Goal: Information Seeking & Learning: Learn about a topic

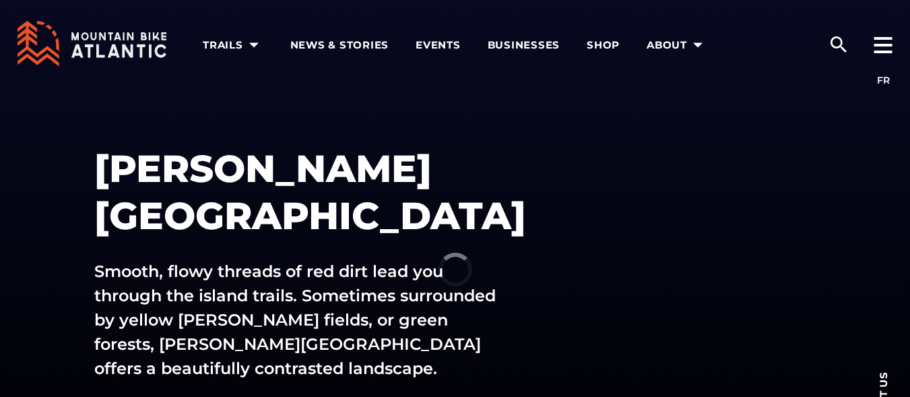
click at [637, 218] on div "Prince Edward Island Smooth, flowy threads of red dirt lead you through the isl…" at bounding box center [455, 269] width 910 height 539
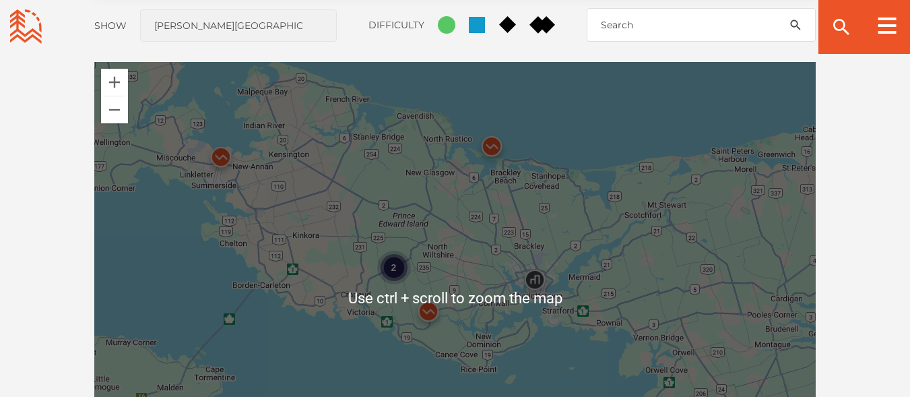
scroll to position [1212, 0]
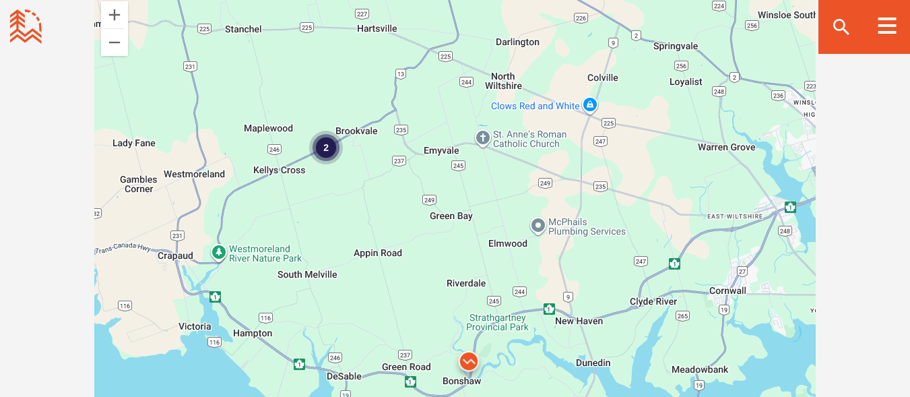
drag, startPoint x: 245, startPoint y: 95, endPoint x: 367, endPoint y: 187, distance: 152.9
click at [367, 187] on div "2" at bounding box center [454, 230] width 721 height 471
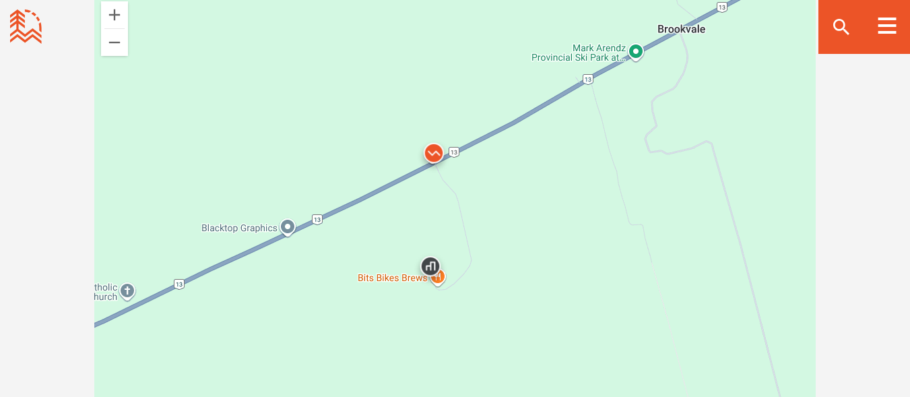
drag, startPoint x: 292, startPoint y: 151, endPoint x: 424, endPoint y: 215, distance: 146.7
click at [424, 215] on div at bounding box center [454, 230] width 721 height 471
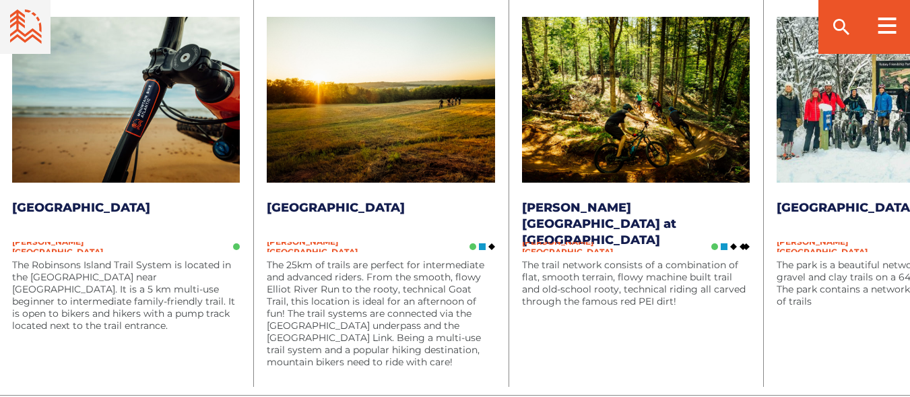
scroll to position [1886, 0]
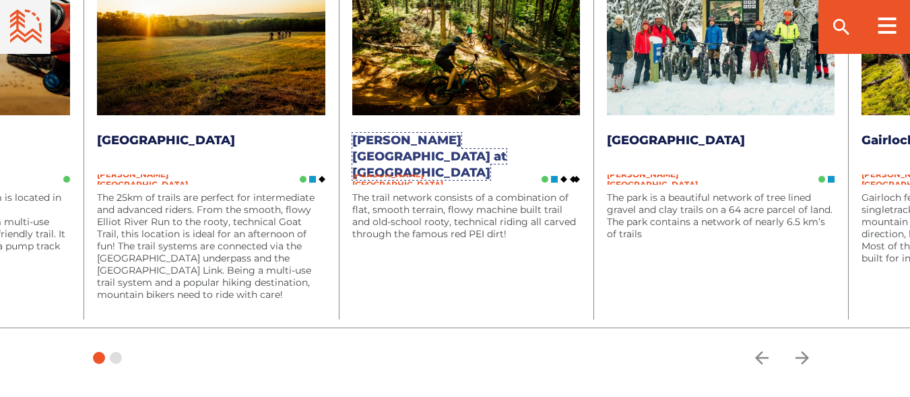
drag, startPoint x: 527, startPoint y: 193, endPoint x: 436, endPoint y: 217, distance: 94.1
click at [436, 217] on li "Recent Updates Mark Arendz Provincial Park at Brookvale Prince Edward Island Th…" at bounding box center [466, 124] width 255 height 405
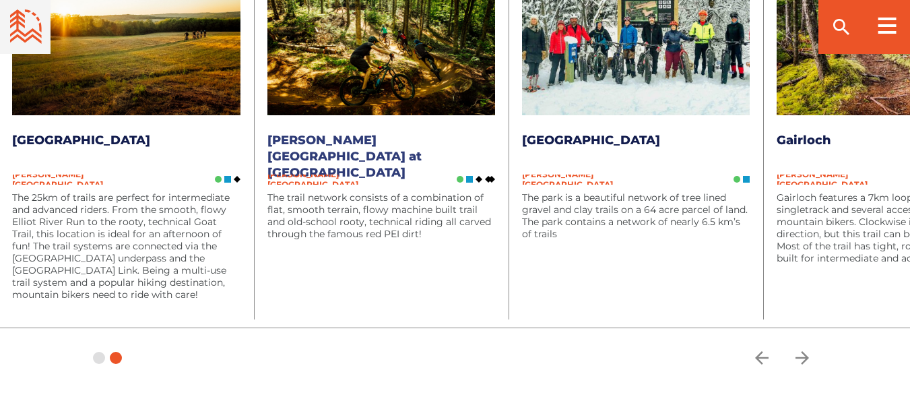
drag, startPoint x: 746, startPoint y: 253, endPoint x: 337, endPoint y: 249, distance: 408.2
click at [337, 249] on div "Robinsons Island Prince Edward Island The Robinsons Island Trail System is loca…" at bounding box center [381, 117] width 1274 height 419
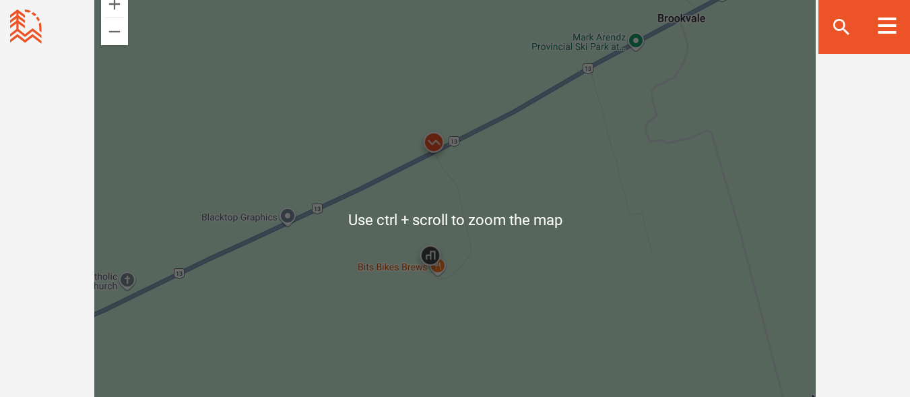
scroll to position [1280, 0]
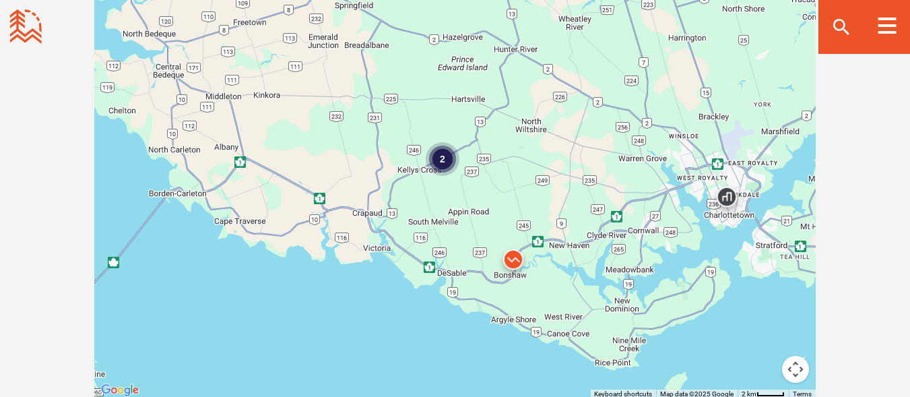
drag, startPoint x: 513, startPoint y: 276, endPoint x: 455, endPoint y: 162, distance: 127.7
click at [455, 162] on div "2" at bounding box center [454, 162] width 721 height 471
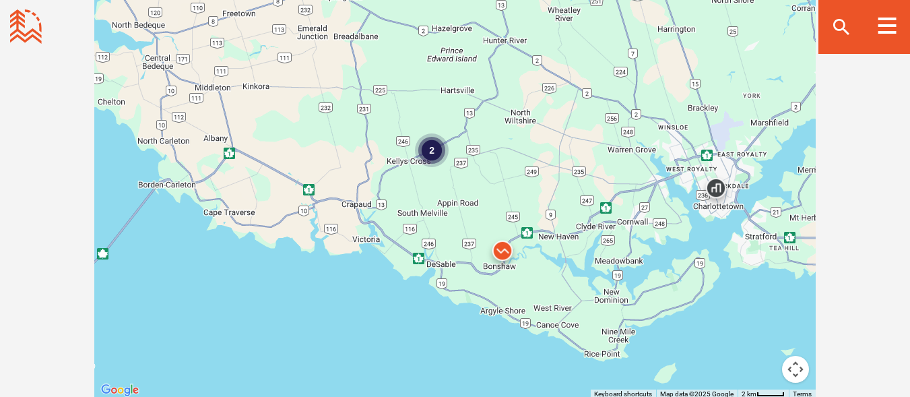
click at [503, 253] on img at bounding box center [502, 253] width 51 height 51
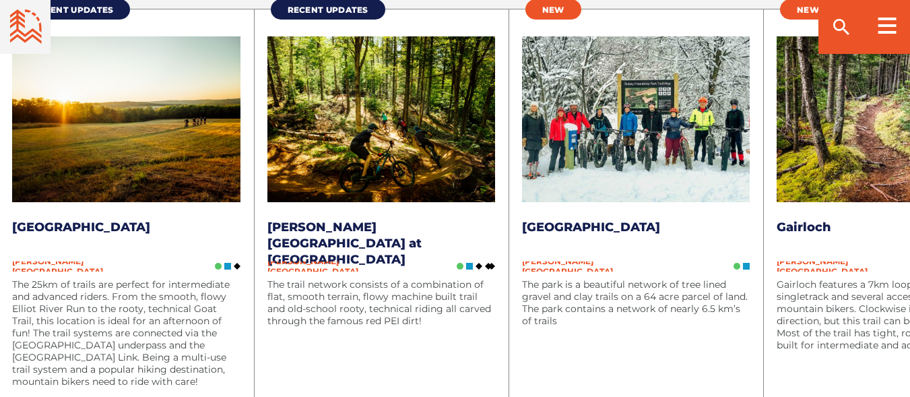
scroll to position [1886, 0]
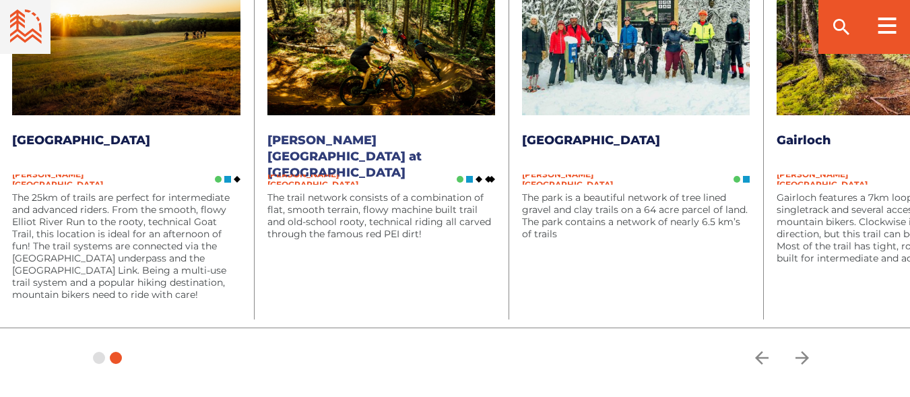
click at [333, 141] on link "Mark Arendz Provincial Park at Brookvale" at bounding box center [344, 156] width 154 height 47
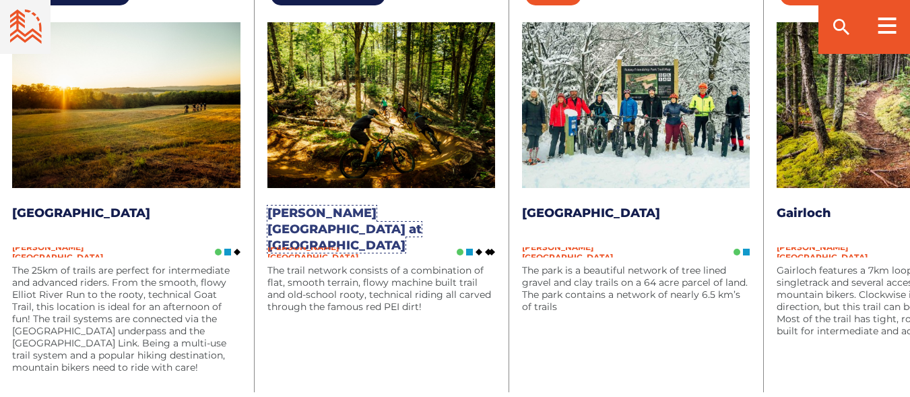
scroll to position [1790, 0]
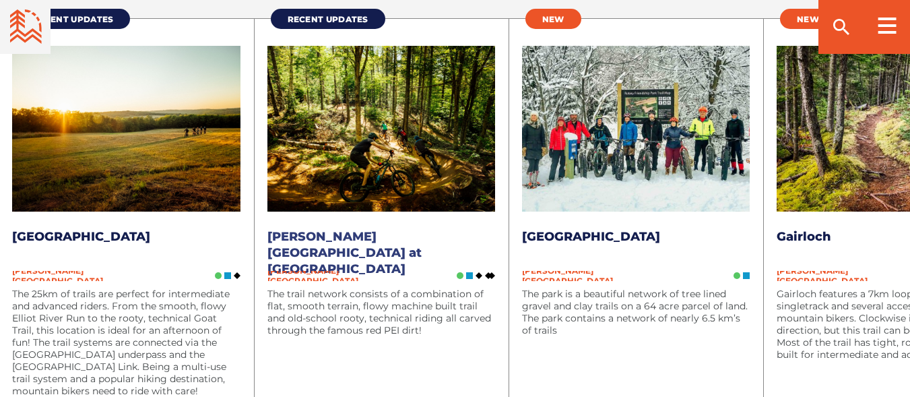
click at [412, 238] on link "Mark Arendz Provincial Park at Brookvale" at bounding box center [344, 252] width 154 height 47
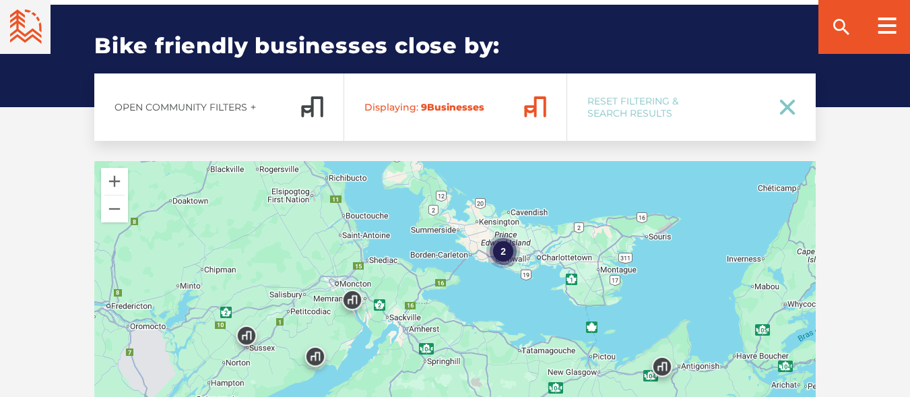
scroll to position [2155, 0]
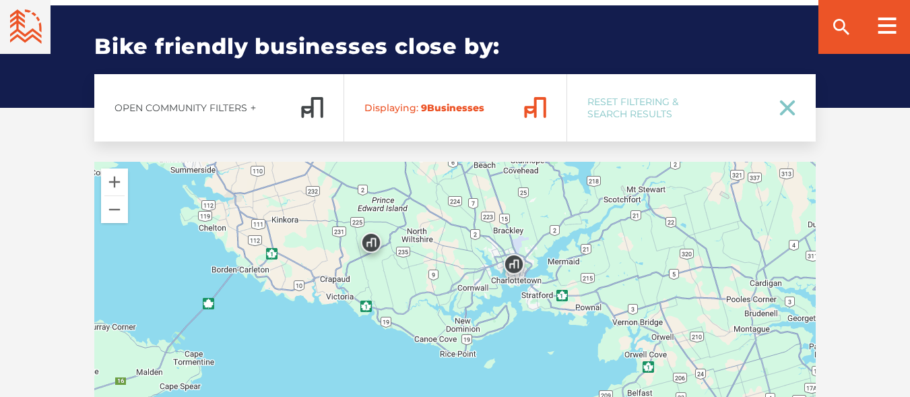
drag, startPoint x: 472, startPoint y: 290, endPoint x: 549, endPoint y: 343, distance: 93.0
click at [549, 343] on div at bounding box center [454, 397] width 721 height 471
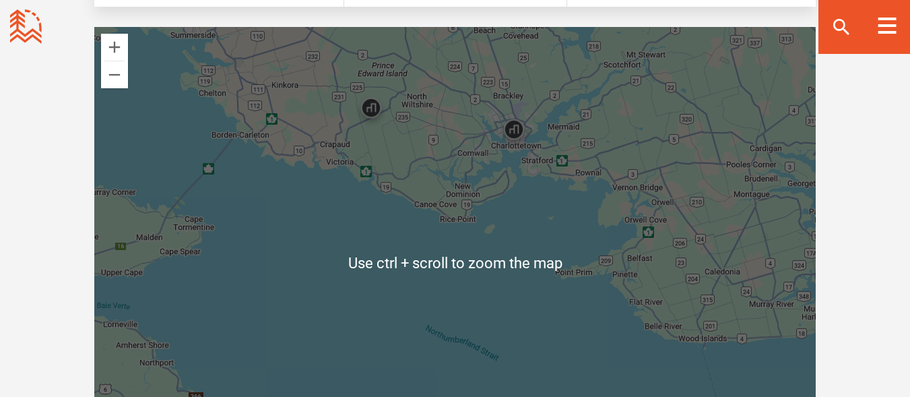
scroll to position [2223, 0]
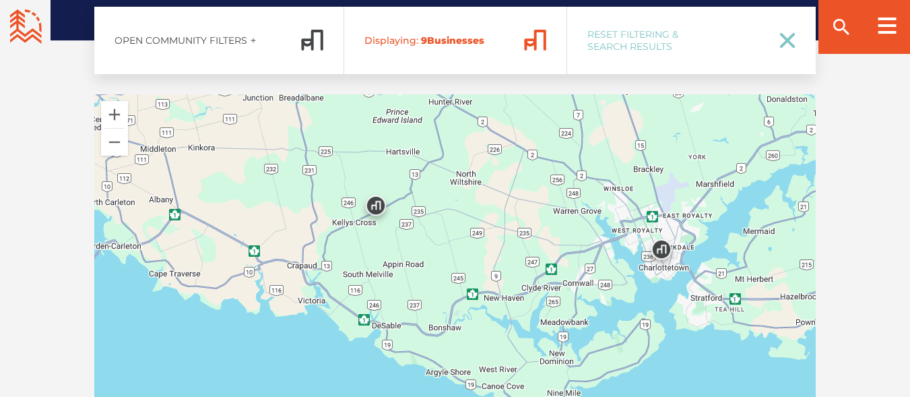
drag, startPoint x: 432, startPoint y: 292, endPoint x: 442, endPoint y: 306, distance: 17.0
click at [442, 306] on div at bounding box center [454, 329] width 721 height 471
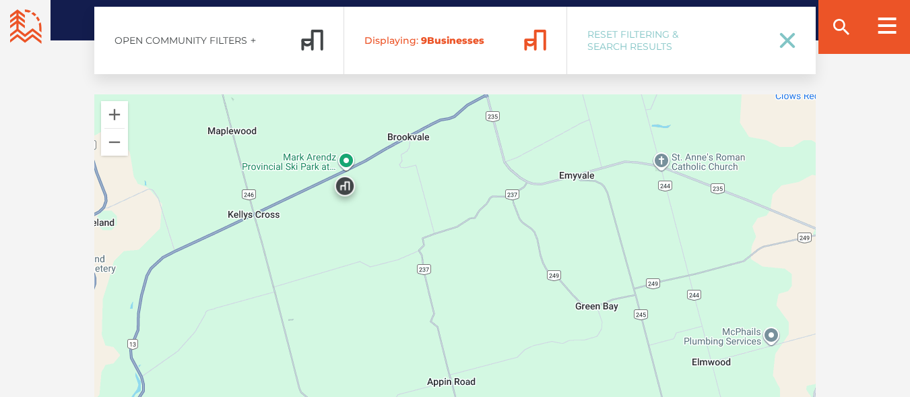
drag, startPoint x: 383, startPoint y: 158, endPoint x: 399, endPoint y: 208, distance: 52.4
click at [399, 208] on div at bounding box center [454, 329] width 721 height 471
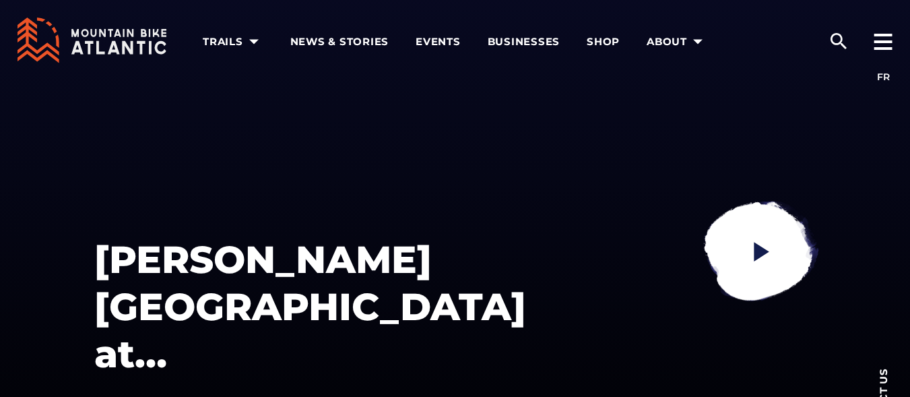
scroll to position [0, 0]
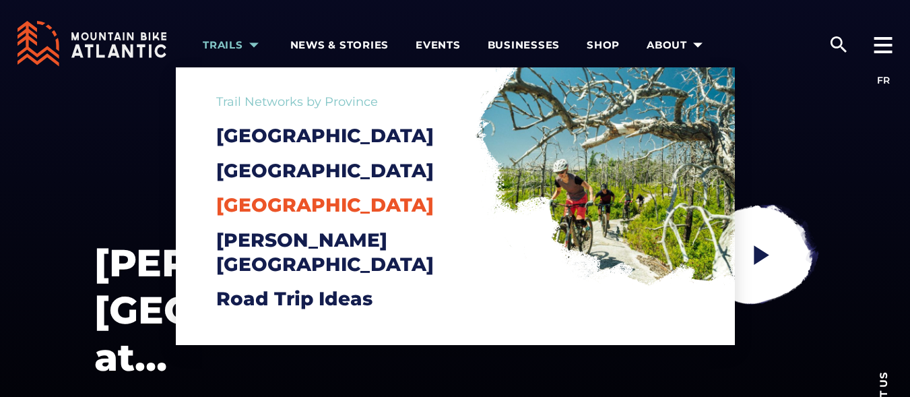
click at [257, 216] on span "[GEOGRAPHIC_DATA]" at bounding box center [325, 204] width 218 height 23
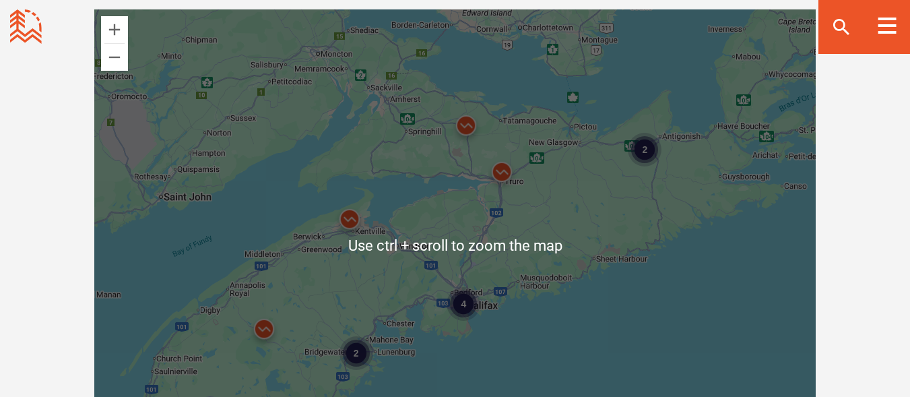
scroll to position [1212, 0]
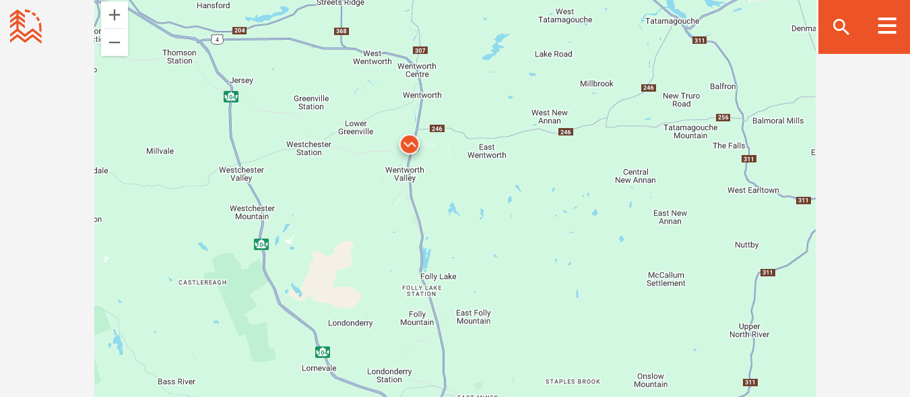
click at [407, 148] on img at bounding box center [409, 147] width 51 height 51
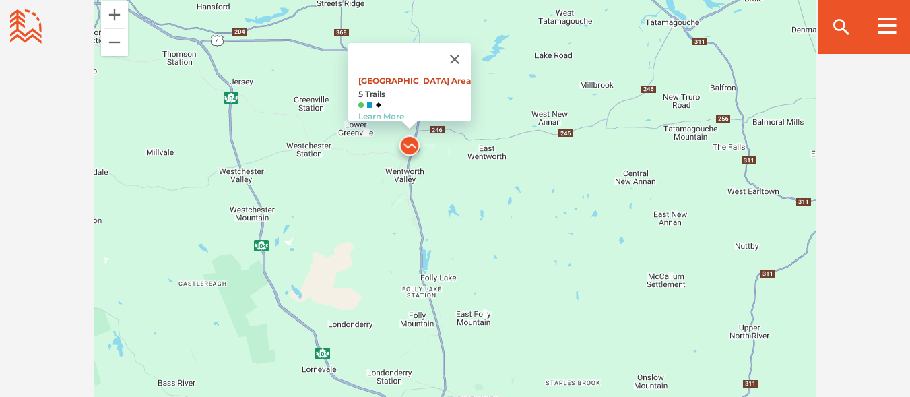
click at [409, 75] on link "[GEOGRAPHIC_DATA] Area" at bounding box center [414, 80] width 112 height 10
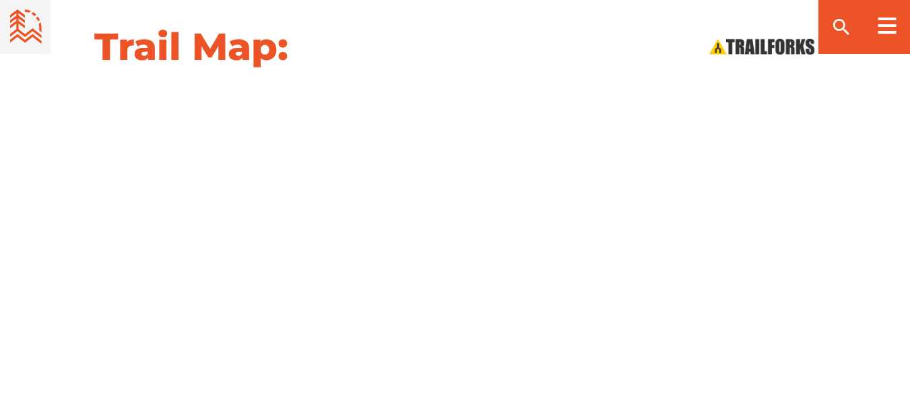
scroll to position [1414, 0]
